Goal: Information Seeking & Learning: Learn about a topic

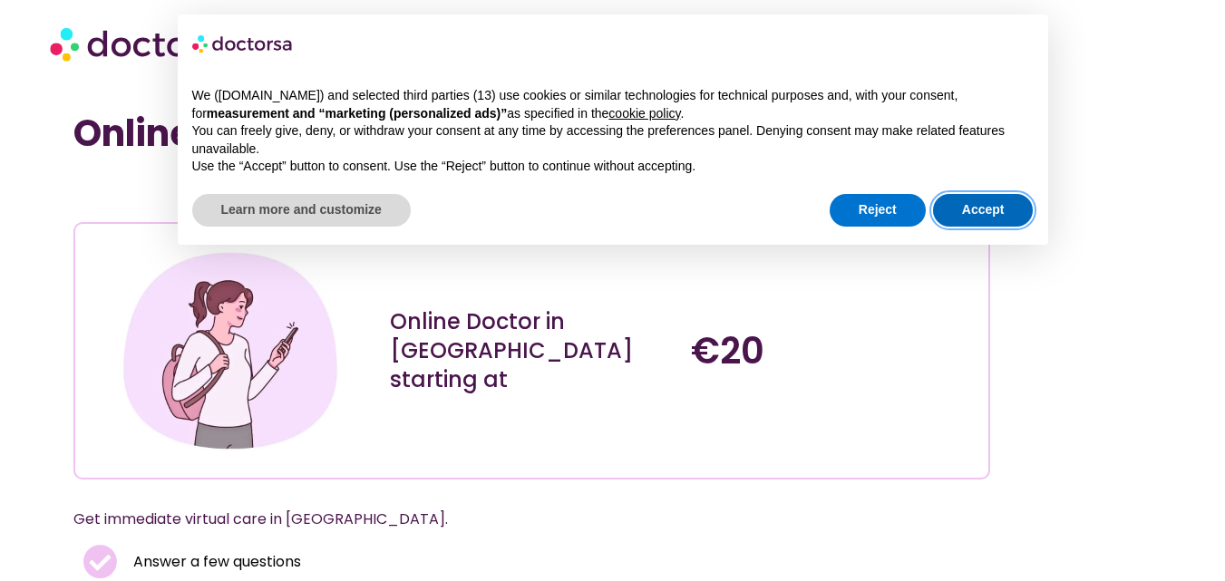
click at [1006, 207] on button "Accept" at bounding box center [983, 210] width 101 height 33
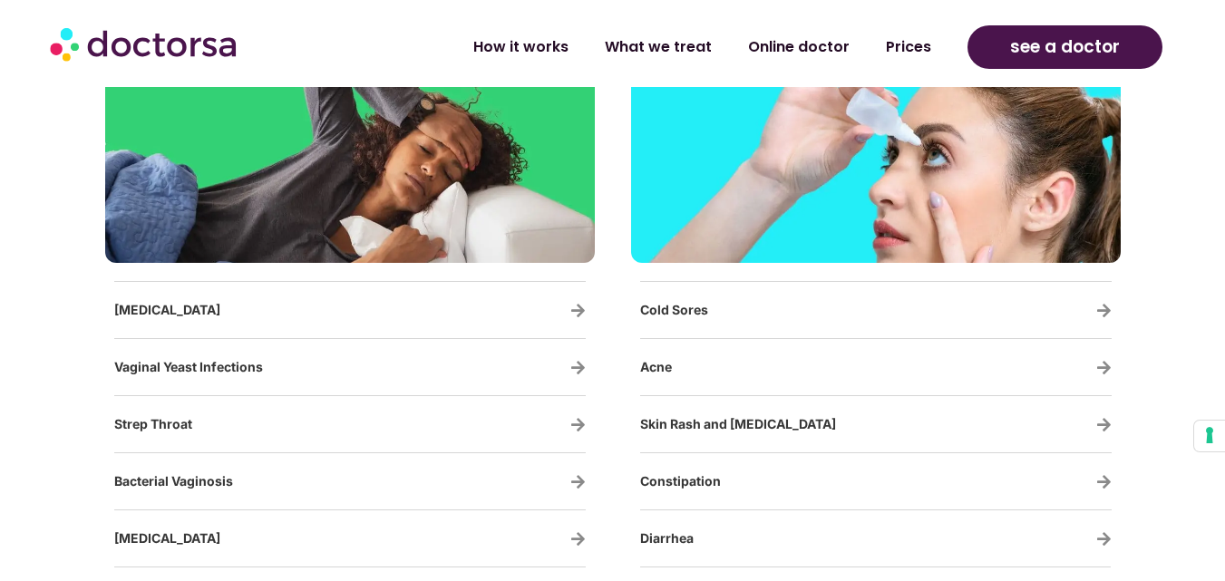
scroll to position [3084, 0]
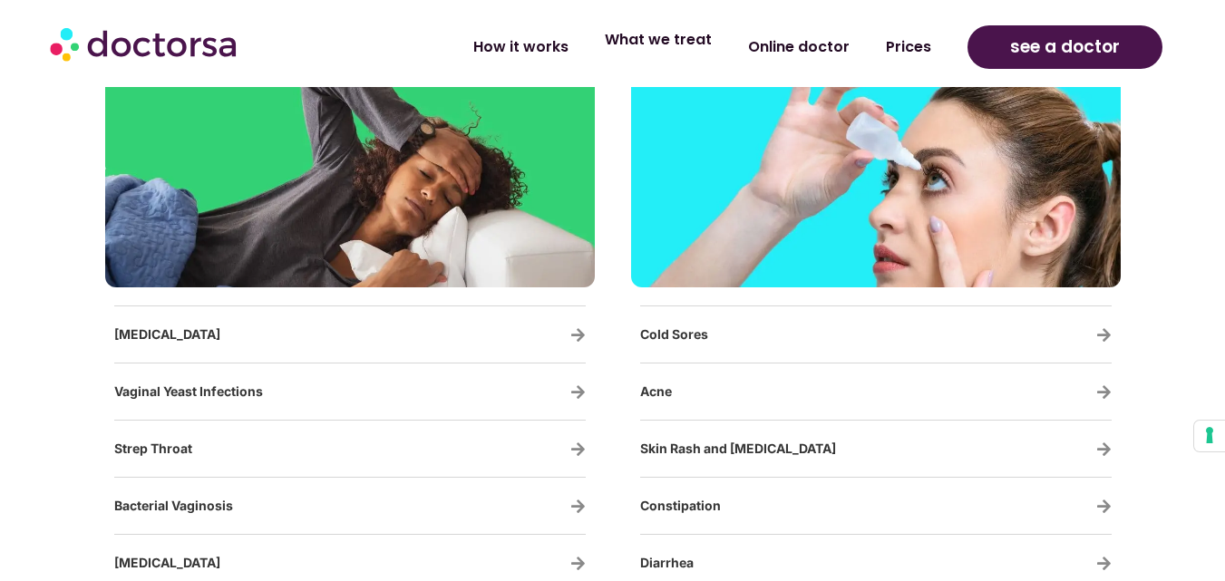
click at [681, 39] on link "What we treat" at bounding box center [658, 40] width 143 height 42
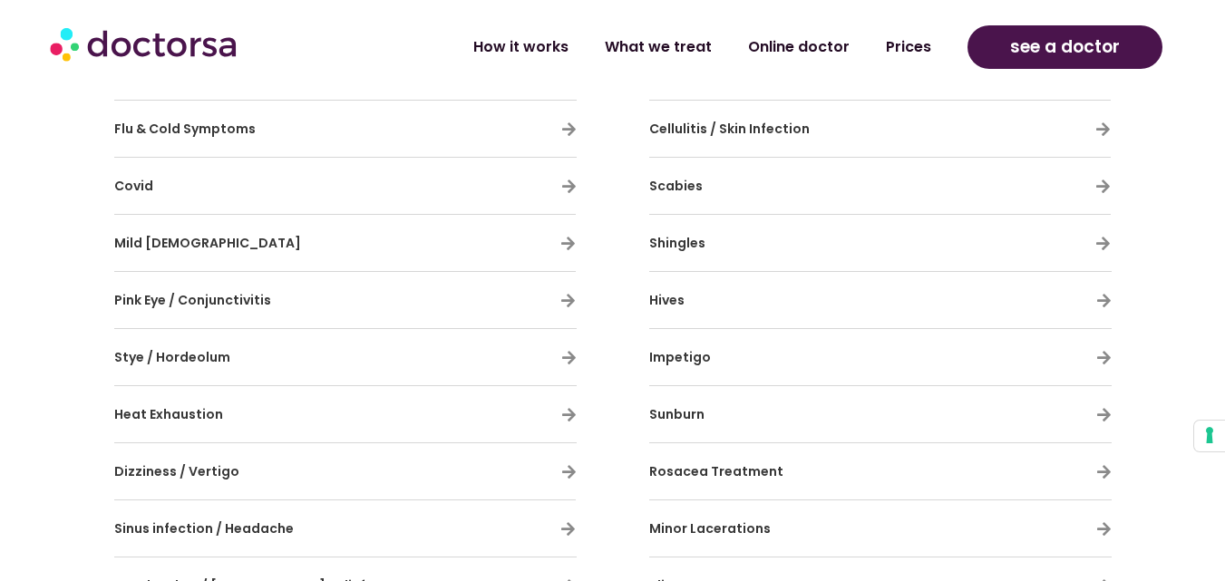
scroll to position [1451, 0]
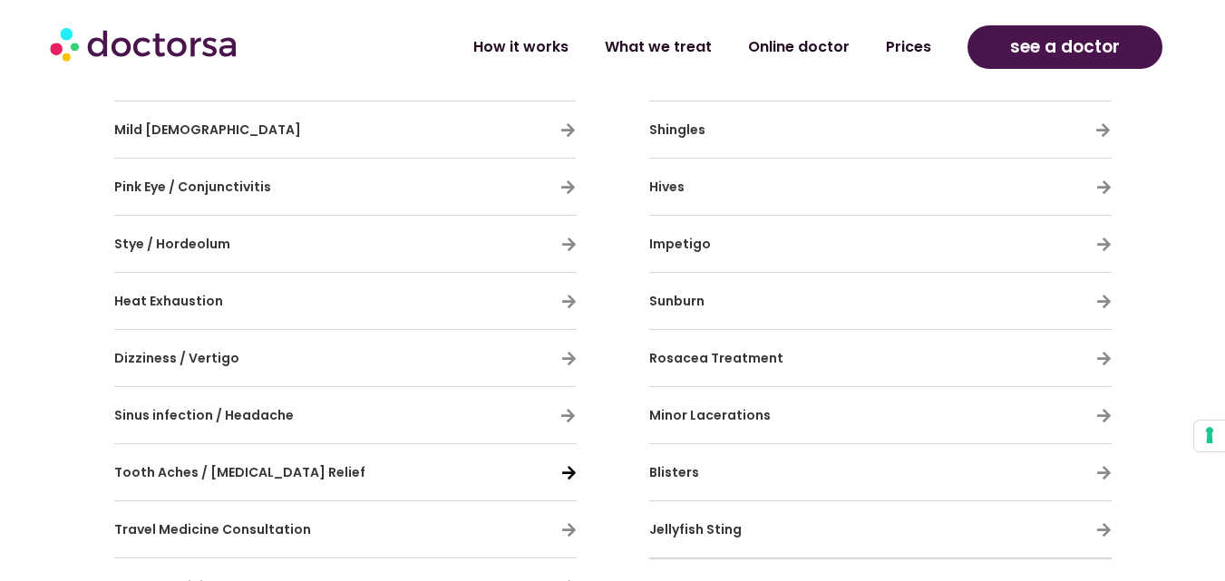
click at [570, 474] on icon at bounding box center [568, 472] width 15 height 15
click at [567, 477] on icon at bounding box center [568, 472] width 15 height 15
click at [567, 475] on icon at bounding box center [568, 472] width 15 height 15
click at [568, 476] on icon at bounding box center [568, 472] width 15 height 15
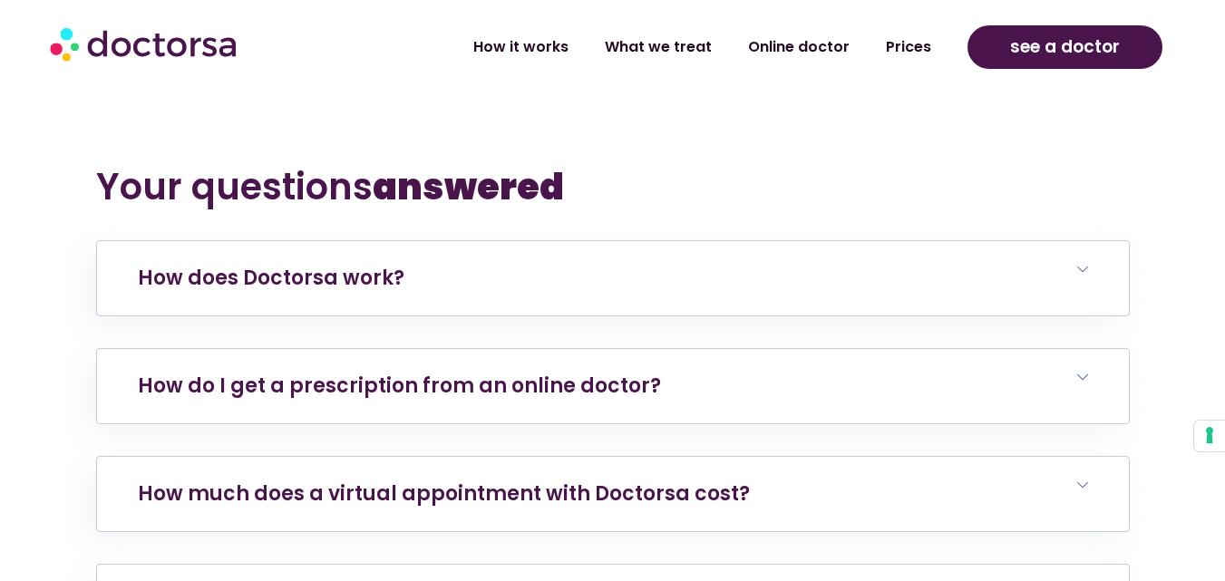
scroll to position [7348, 0]
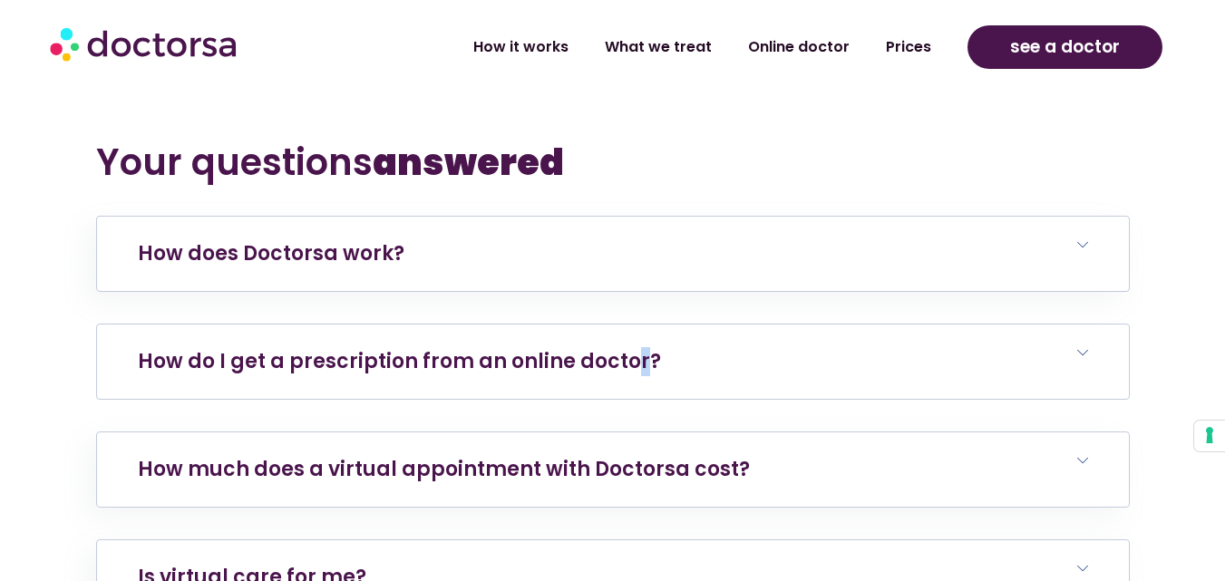
click at [631, 347] on link "How do I get a prescription from an online doctor?" at bounding box center [399, 361] width 523 height 28
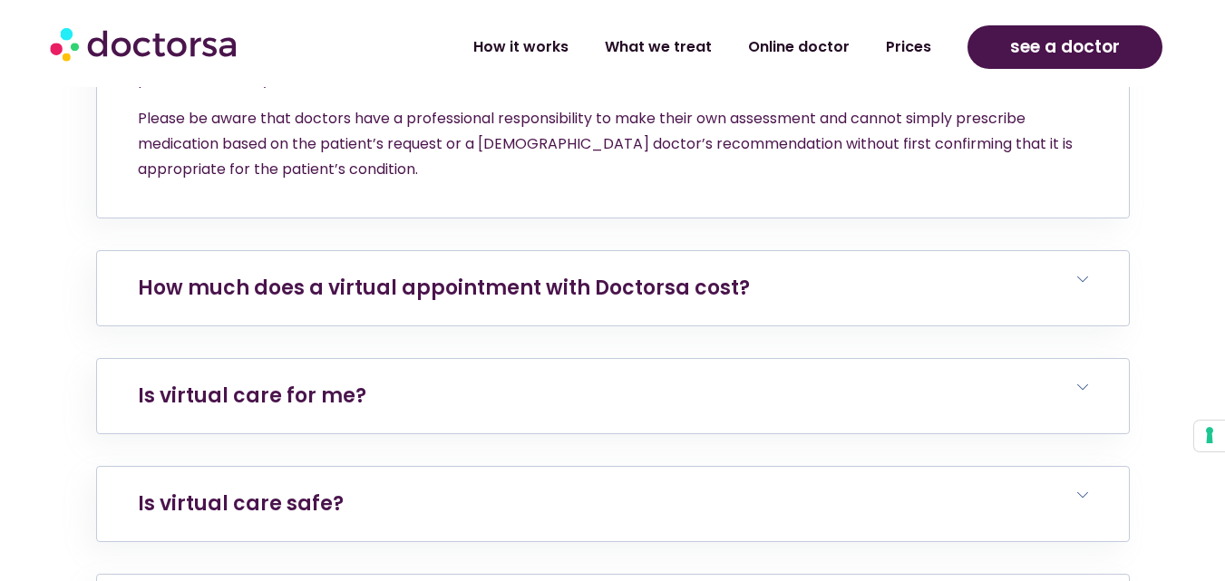
scroll to position [7710, 0]
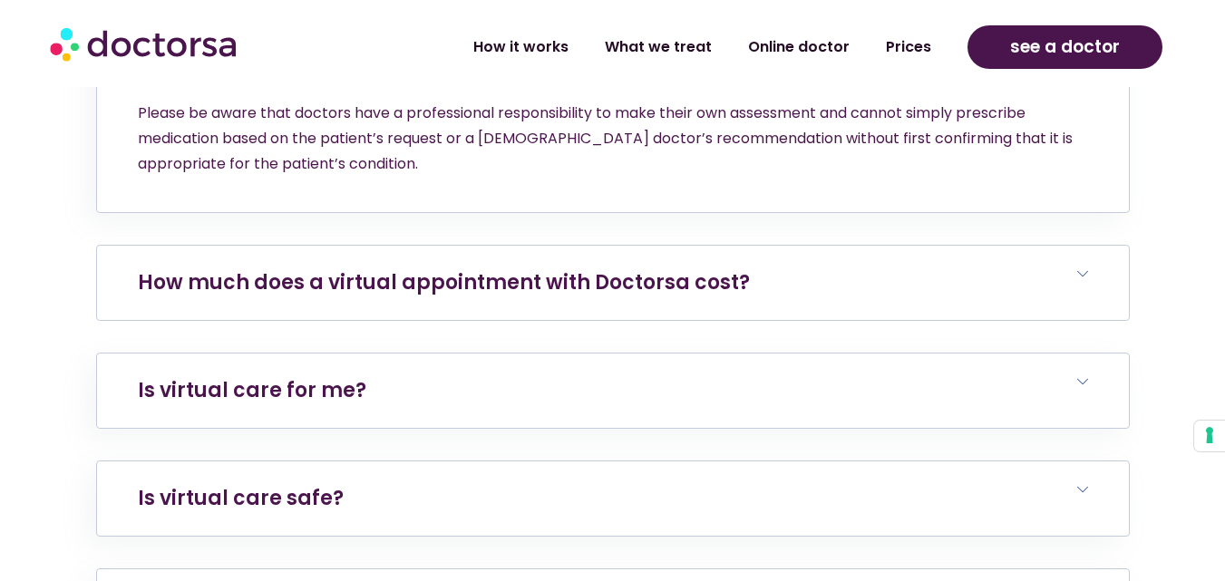
click at [390, 269] on link "How much does a virtual appointment with Doctorsa cost?" at bounding box center [444, 283] width 612 height 28
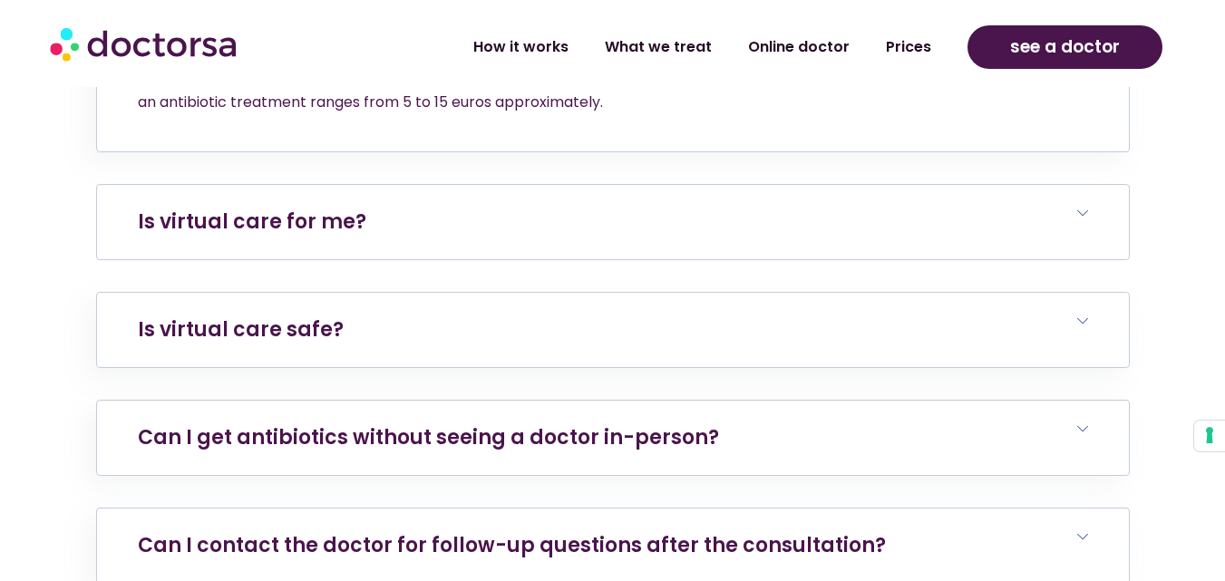
scroll to position [8073, 0]
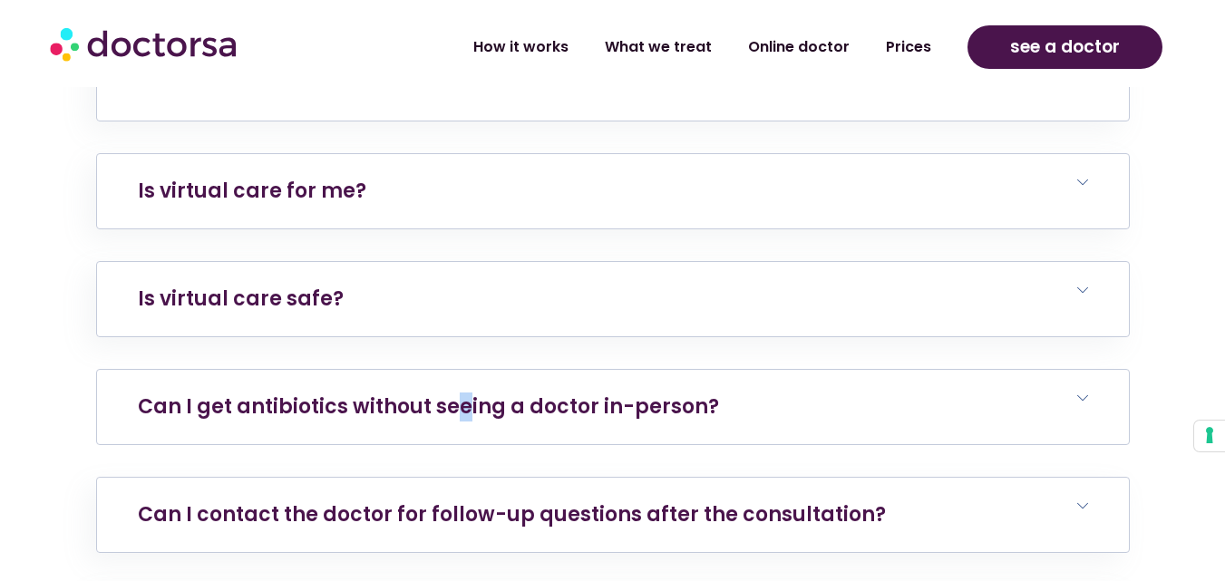
click at [462, 393] on link "Can I get antibiotics without seeing a doctor in-person?" at bounding box center [428, 407] width 581 height 28
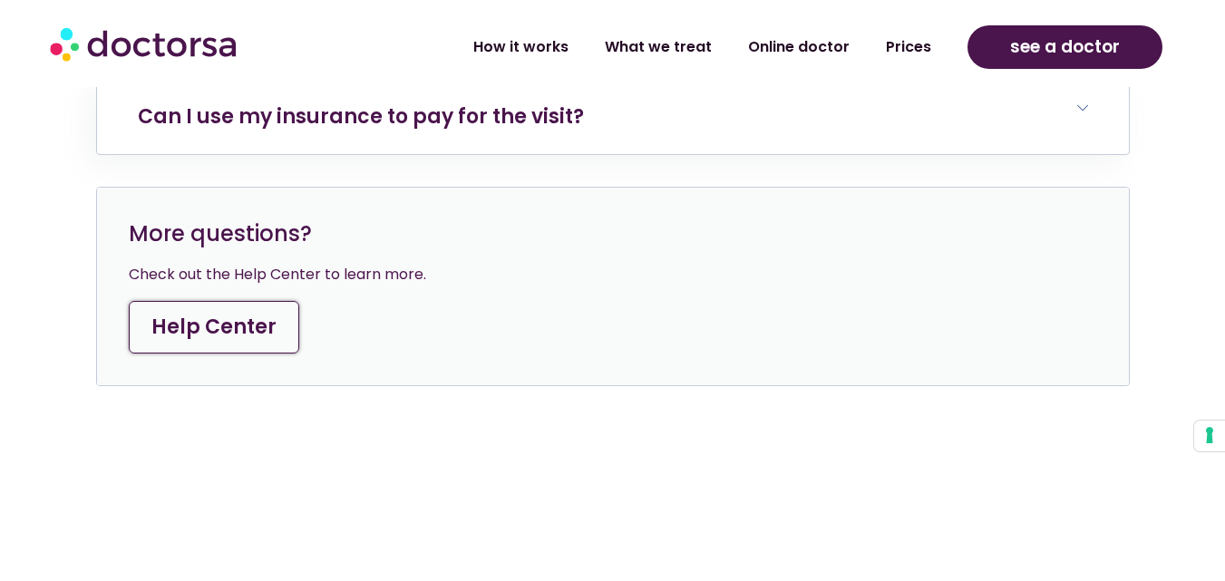
scroll to position [8345, 0]
